Goal: Check status: Check status

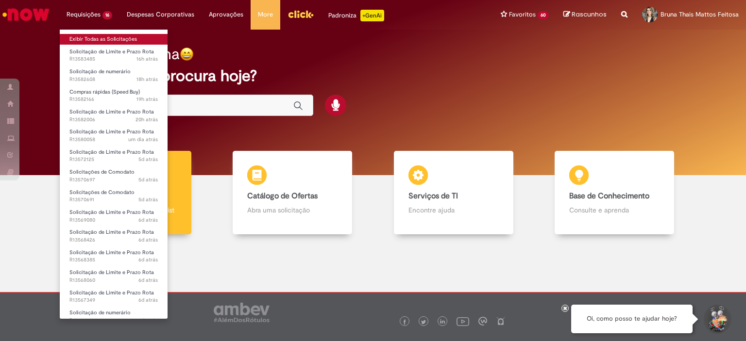
click at [82, 39] on link "Exibir Todas as Solicitações" at bounding box center [114, 39] width 108 height 11
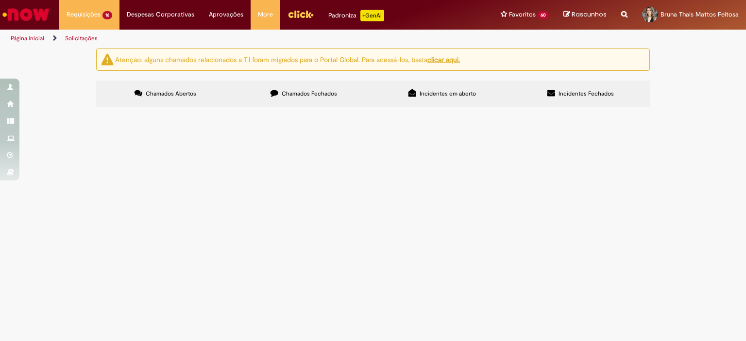
scroll to position [388, 0]
click at [0, 0] on span "Bom dia time! Solicito pagamento das despesas sala Medianeira" at bounding box center [0, 0] width 0 height 0
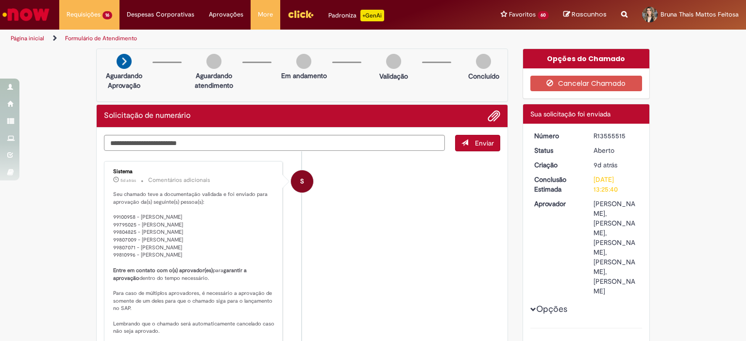
click at [597, 134] on div "R13555515" at bounding box center [615, 136] width 45 height 10
copy div "R13555515"
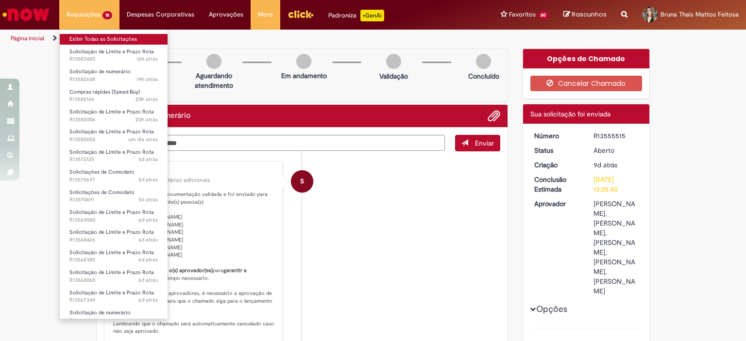
click at [98, 38] on link "Exibir Todas as Solicitações" at bounding box center [114, 39] width 108 height 11
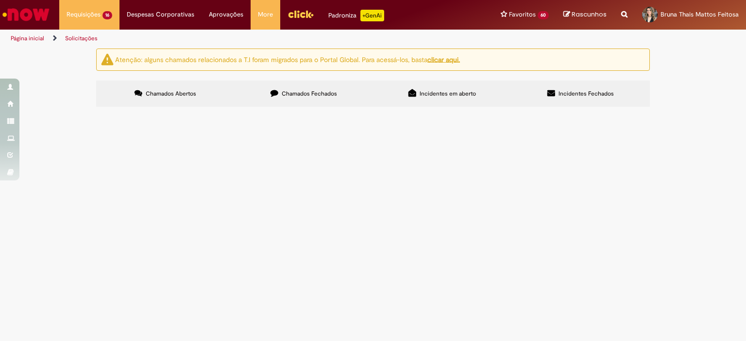
drag, startPoint x: 140, startPoint y: 229, endPoint x: 106, endPoint y: 232, distance: 33.6
click at [0, 0] on td "R13582166" at bounding box center [0, 0] width 0 height 0
copy span "R13582166"
click at [0, 0] on span "Solicitação de numerário" at bounding box center [0, 0] width 0 height 0
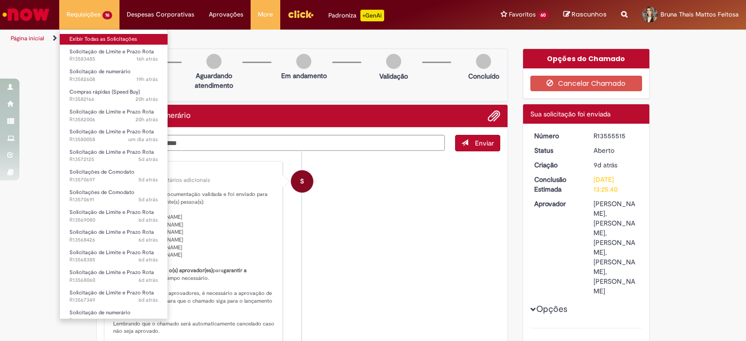
click at [73, 35] on link "Exibir Todas as Solicitações" at bounding box center [114, 39] width 108 height 11
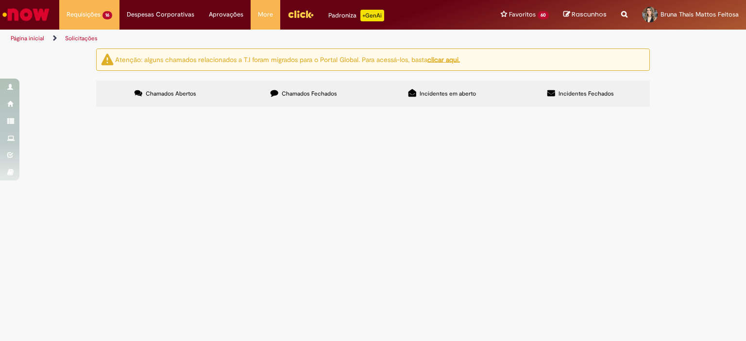
scroll to position [375, 0]
click at [0, 0] on span "Solicitação de Limite e Prazo Rota" at bounding box center [0, 0] width 0 height 0
